Goal: Check status: Check status

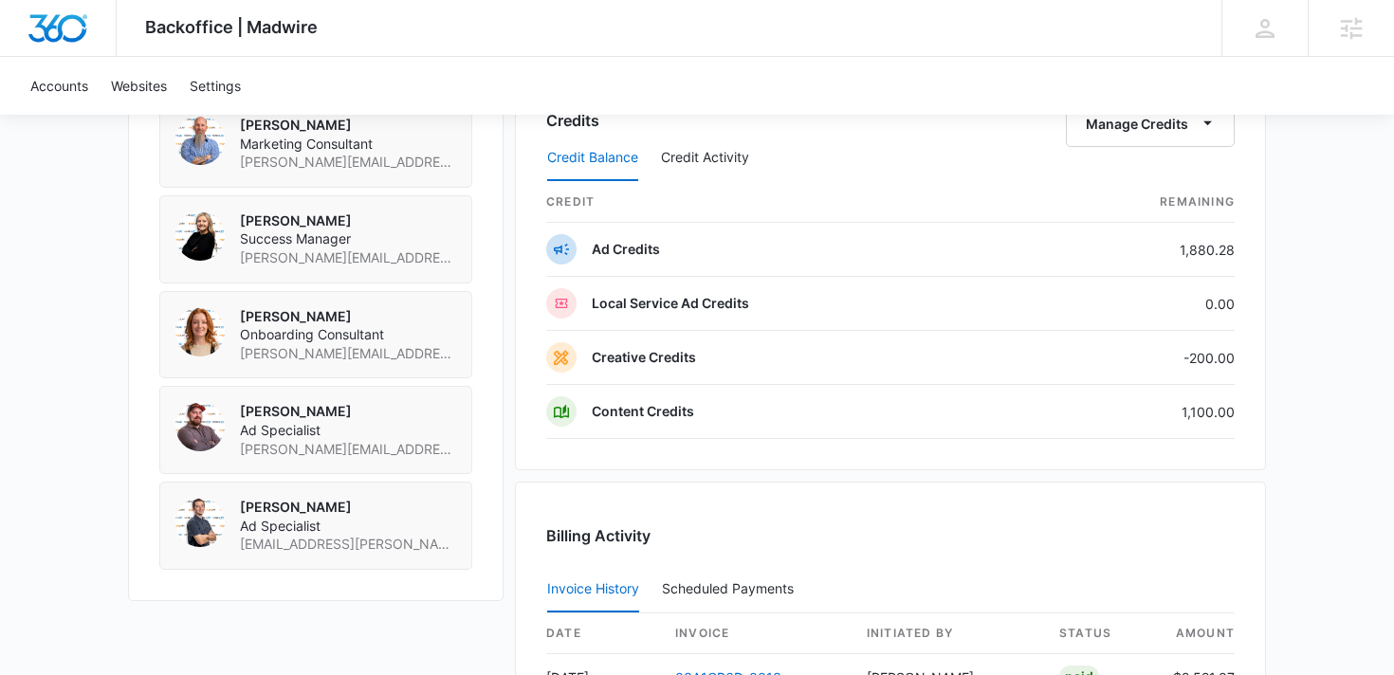
scroll to position [1456, 0]
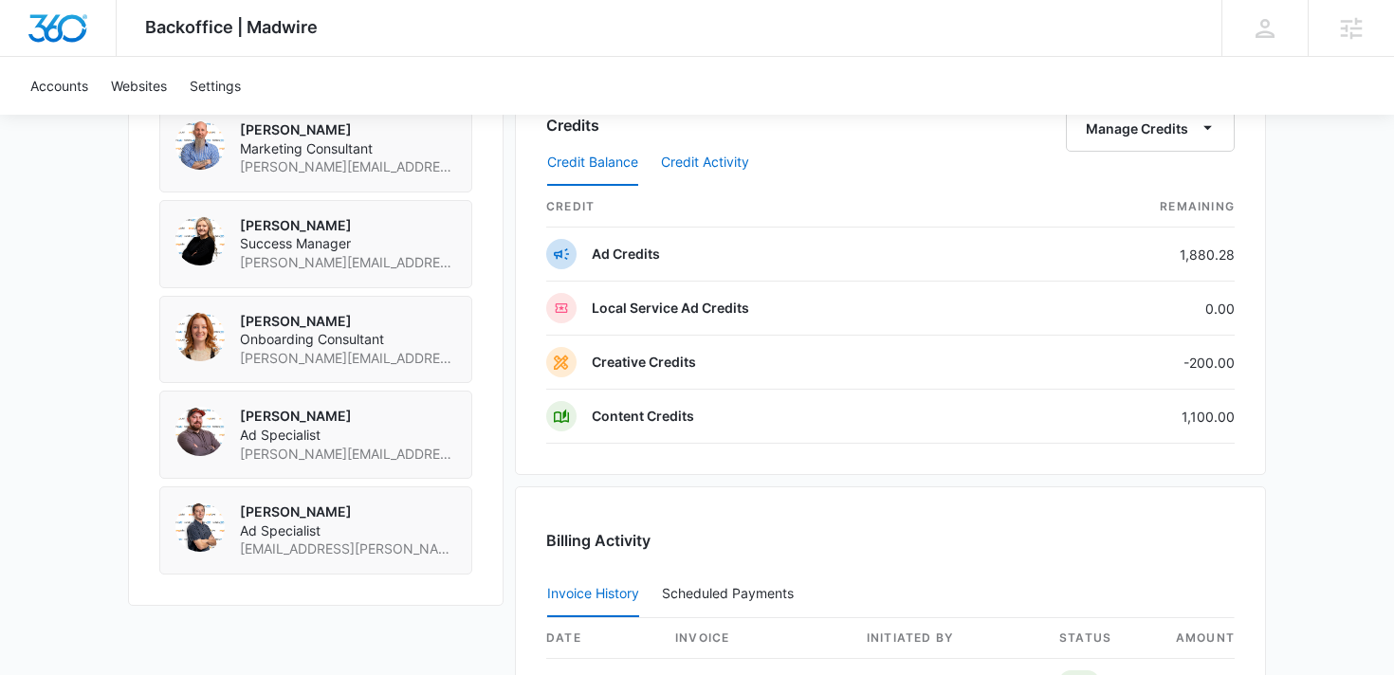
click at [716, 168] on button "Credit Activity" at bounding box center [705, 163] width 88 height 46
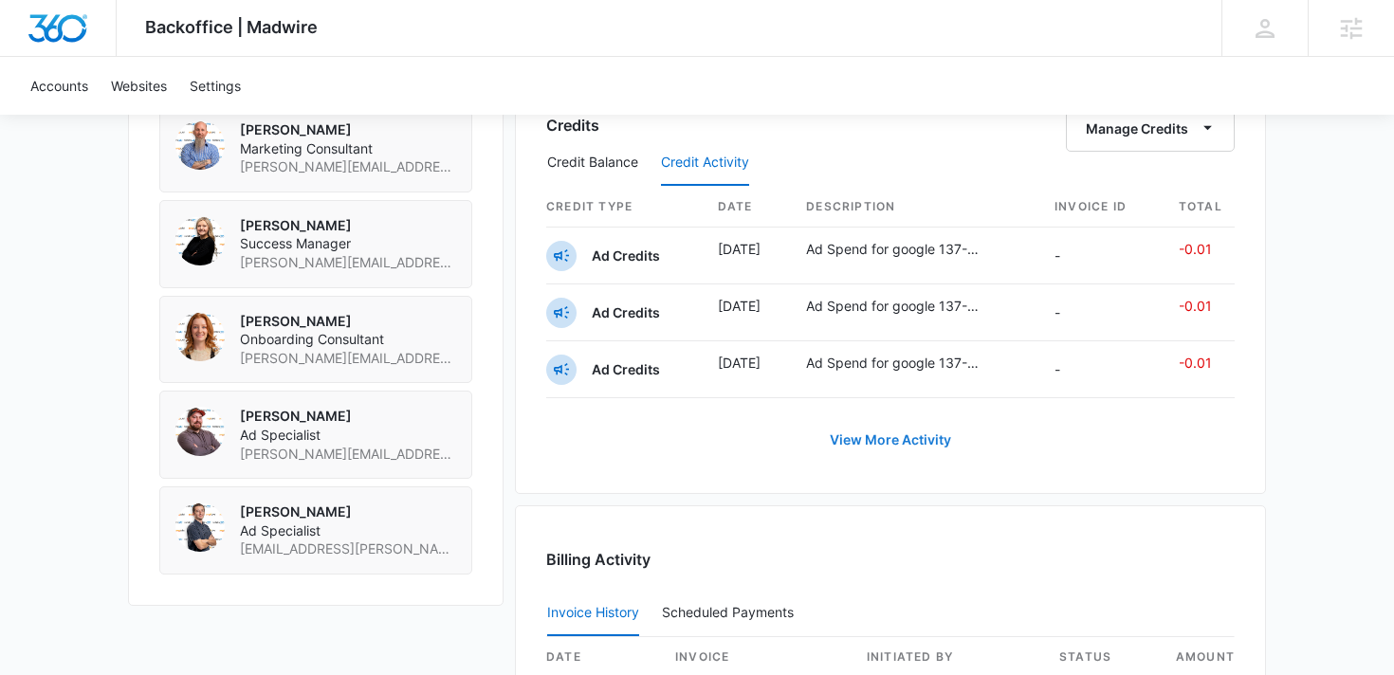
click at [862, 438] on button "View More Activity" at bounding box center [890, 440] width 159 height 46
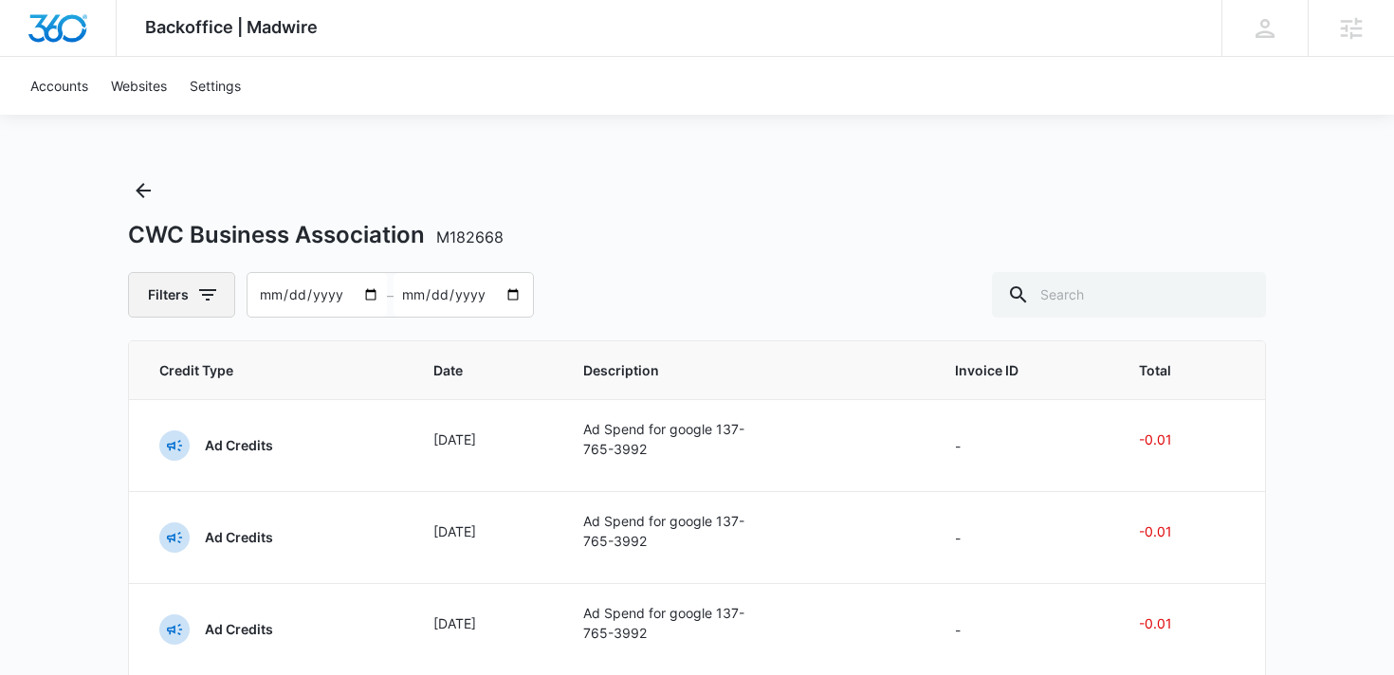
click at [173, 278] on button "Filters" at bounding box center [181, 295] width 107 height 46
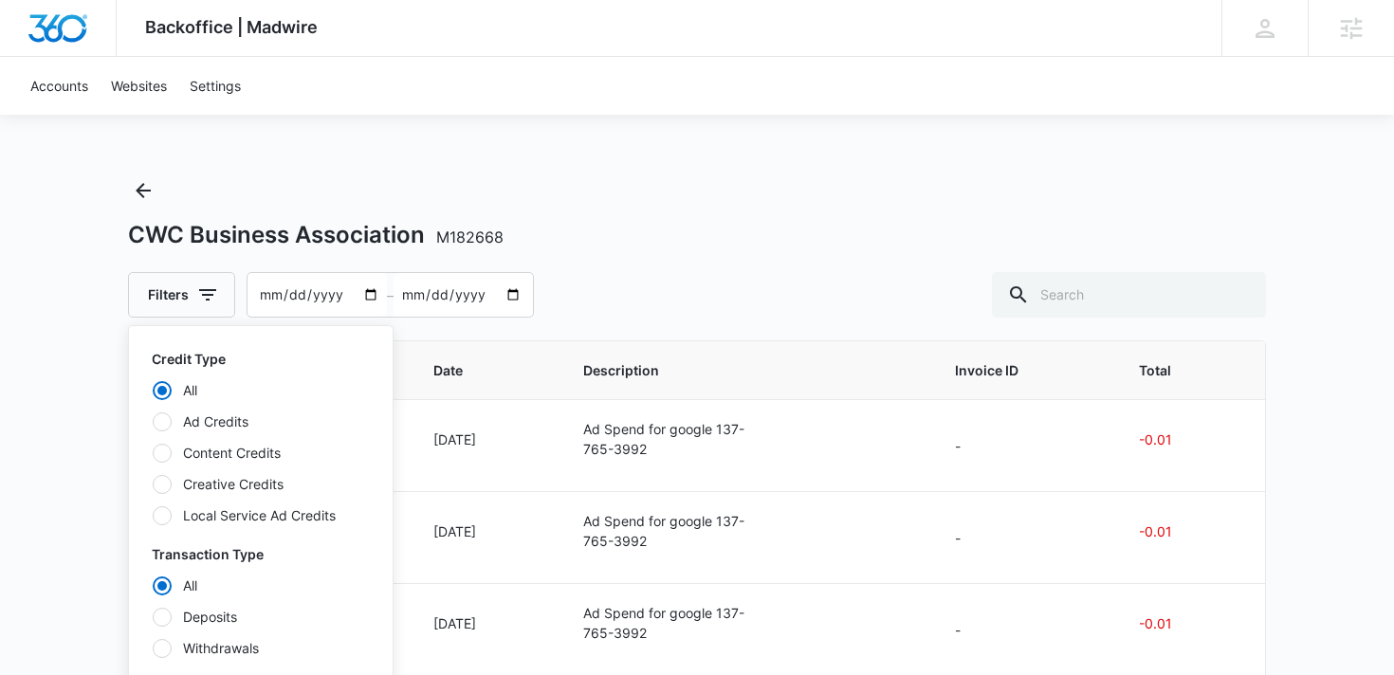
click at [157, 476] on div at bounding box center [162, 484] width 19 height 19
click at [153, 484] on input "Creative Credits" at bounding box center [152, 484] width 1 height 1
radio input "false"
radio input "true"
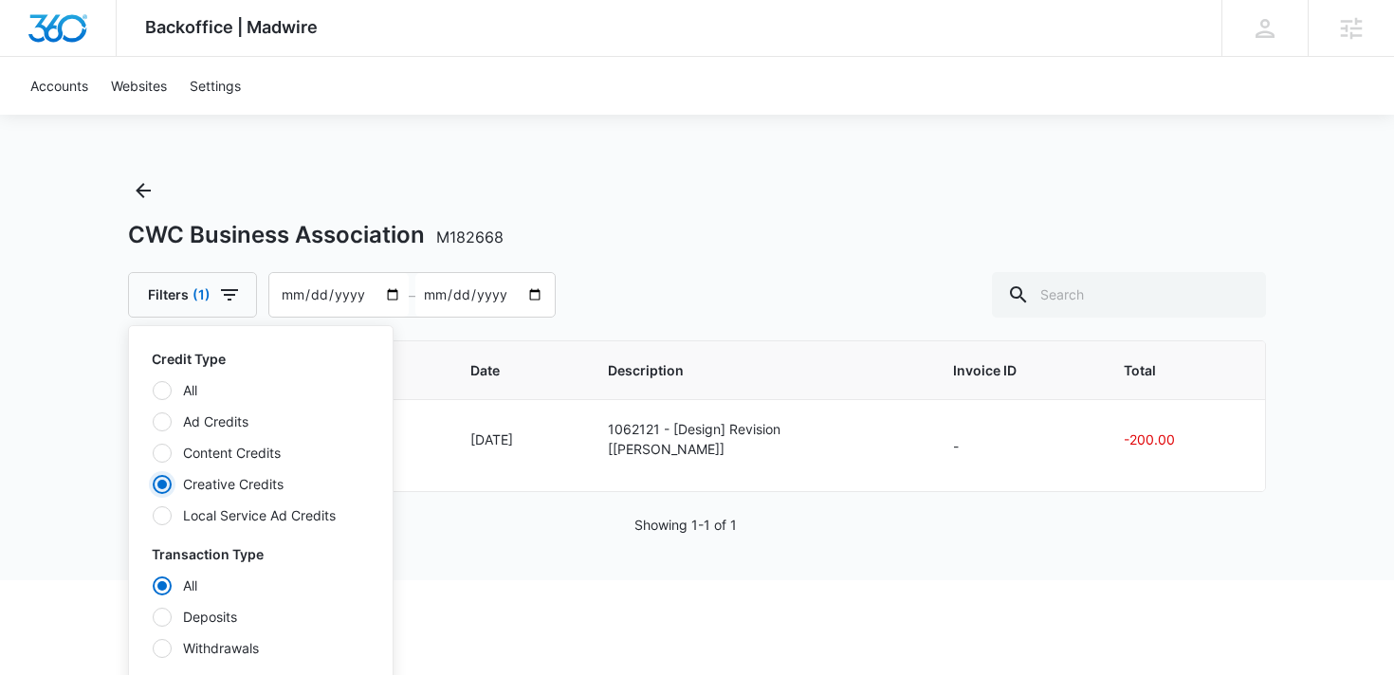
scroll to position [18, 0]
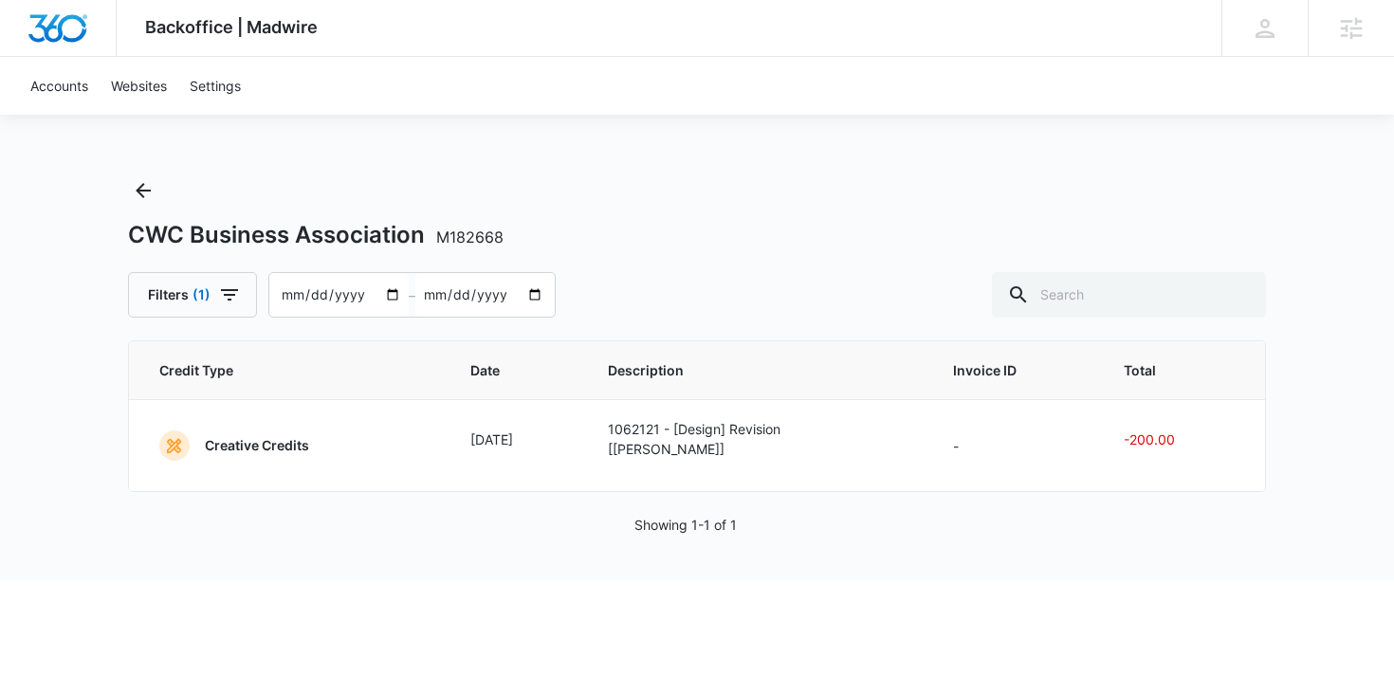
click at [665, 242] on div "CWC Business Association M182668 Filters [PHONE_NUMBER][DATE] – [DATE]" at bounding box center [697, 246] width 1138 height 142
click at [656, 422] on p "1062121 - [Design] Revision [[PERSON_NAME]]" at bounding box center [695, 439] width 174 height 40
drag, startPoint x: 720, startPoint y: 452, endPoint x: 558, endPoint y: 435, distance: 163.0
click at [558, 435] on tr "Creative Credits [DATE] 1062121 - [Design] Revision [[PERSON_NAME]] - -200.00" at bounding box center [697, 445] width 1136 height 92
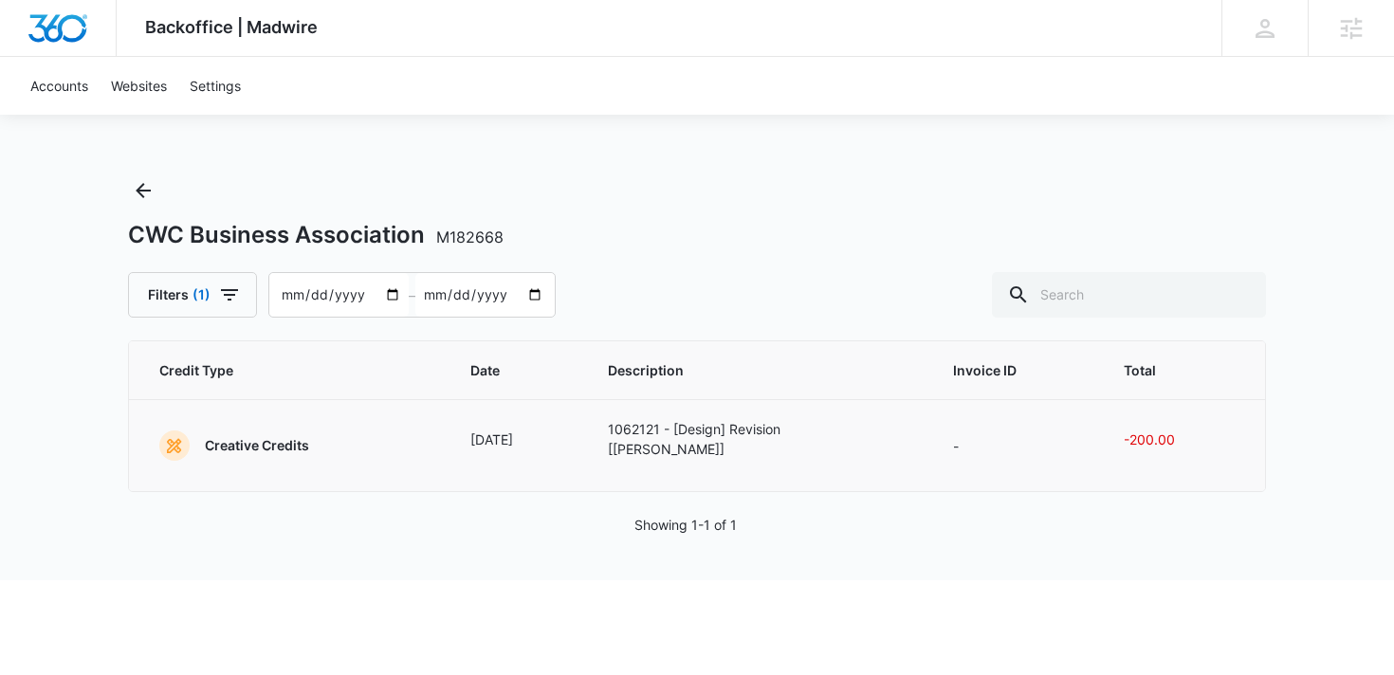
click at [752, 482] on td "1062121 - [Design] Revision [[PERSON_NAME]]" at bounding box center [757, 445] width 345 height 92
